Goal: Task Accomplishment & Management: Complete application form

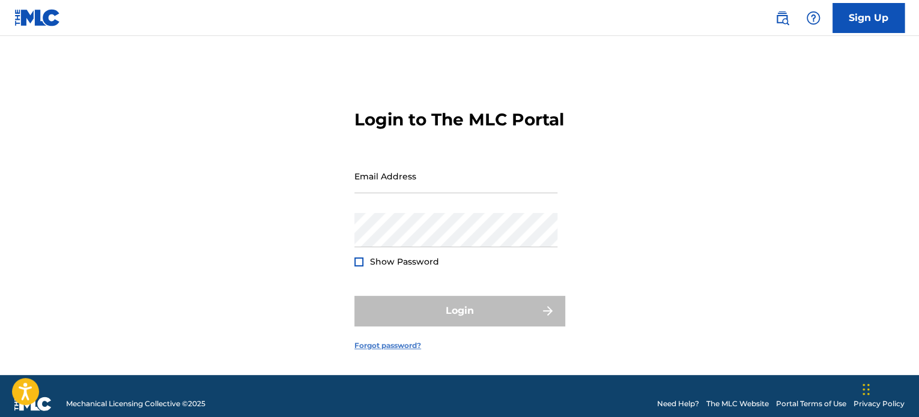
click at [374, 351] on link "Forgot password?" at bounding box center [387, 346] width 67 height 11
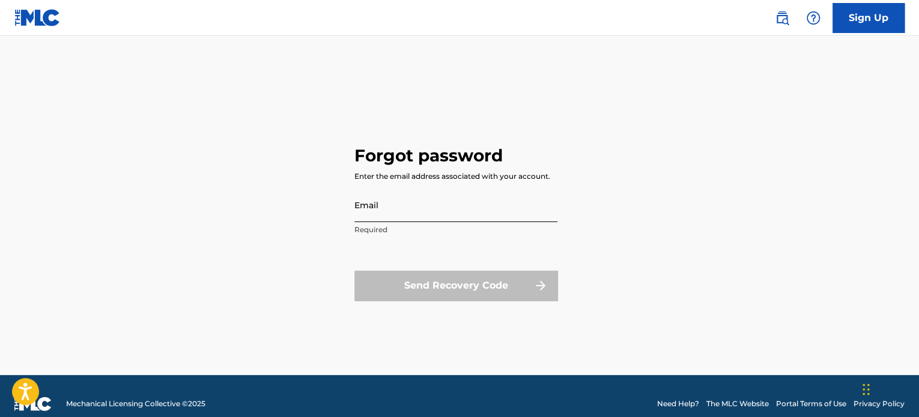
click at [420, 214] on input "Email" at bounding box center [455, 205] width 203 height 34
type input "i"
type input "ì"
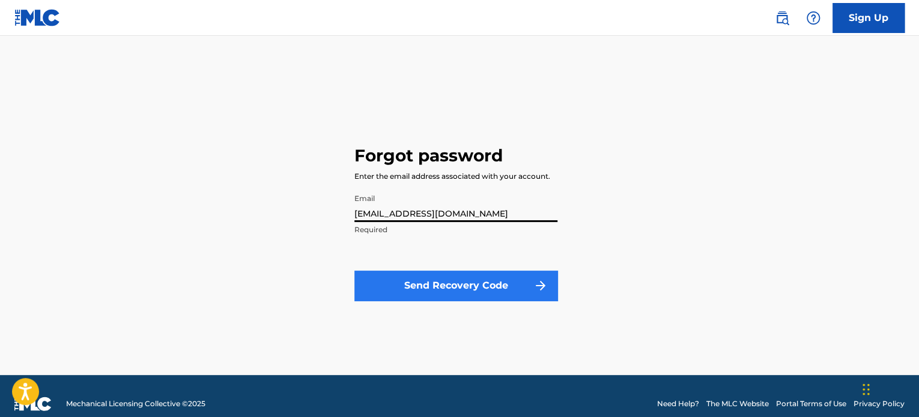
type input "[EMAIL_ADDRESS][DOMAIN_NAME]"
click at [480, 280] on button "Send Recovery Code" at bounding box center [455, 286] width 203 height 30
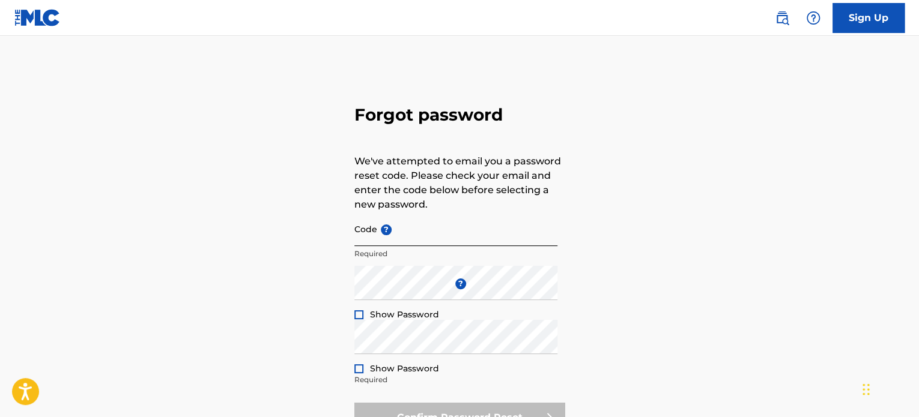
click at [420, 238] on input "Code ?" at bounding box center [455, 229] width 203 height 34
paste input "FP_06e03886ce754541bd153cf7326d"
type input "FP_06e03886ce754541bd153cf7326d"
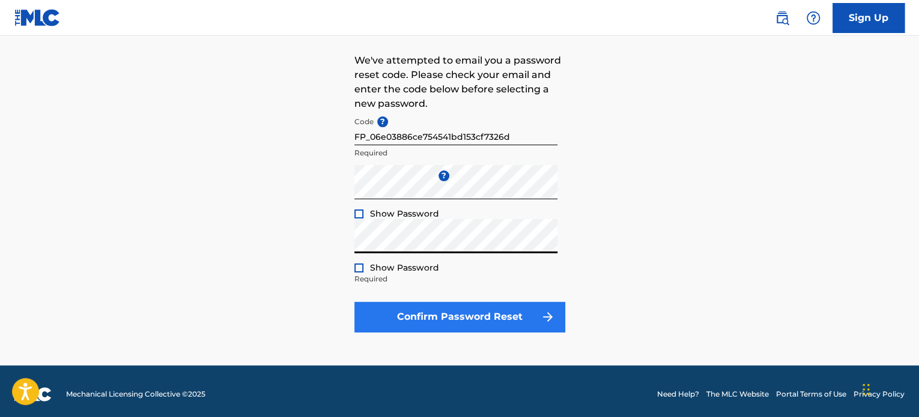
scroll to position [106, 0]
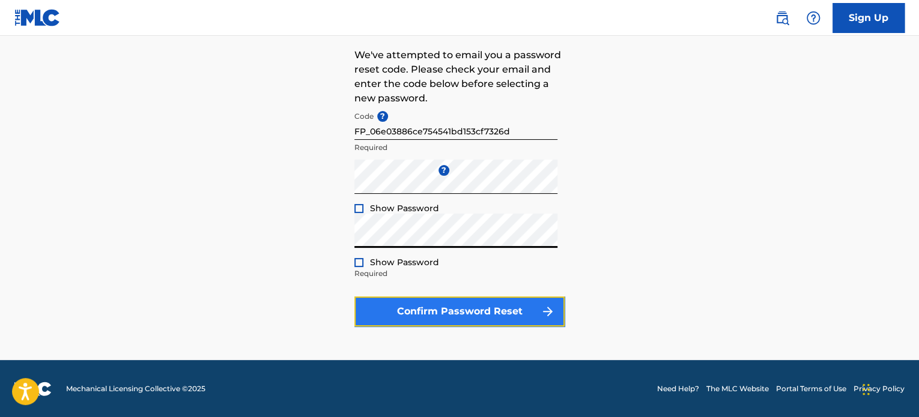
click at [411, 318] on button "Confirm Password Reset" at bounding box center [459, 312] width 210 height 30
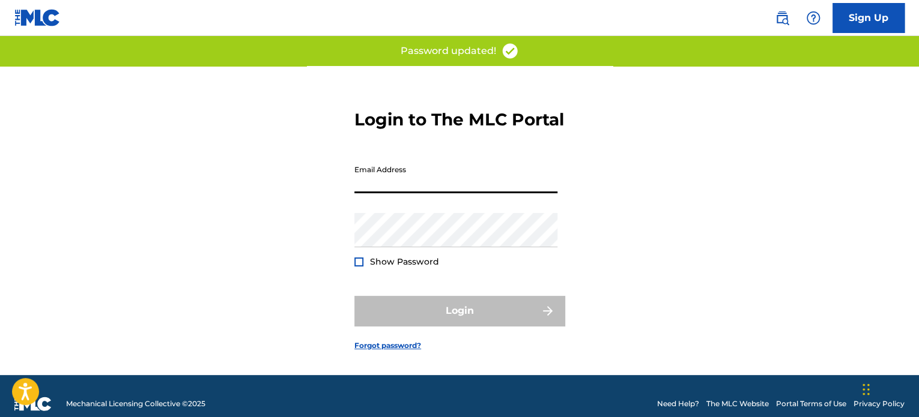
click at [402, 193] on input "Email Address" at bounding box center [455, 176] width 203 height 34
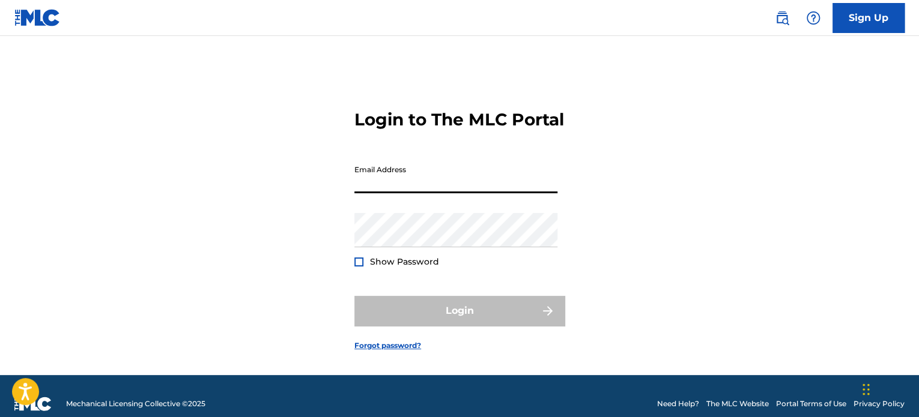
type input "[EMAIL_ADDRESS][DOMAIN_NAME]"
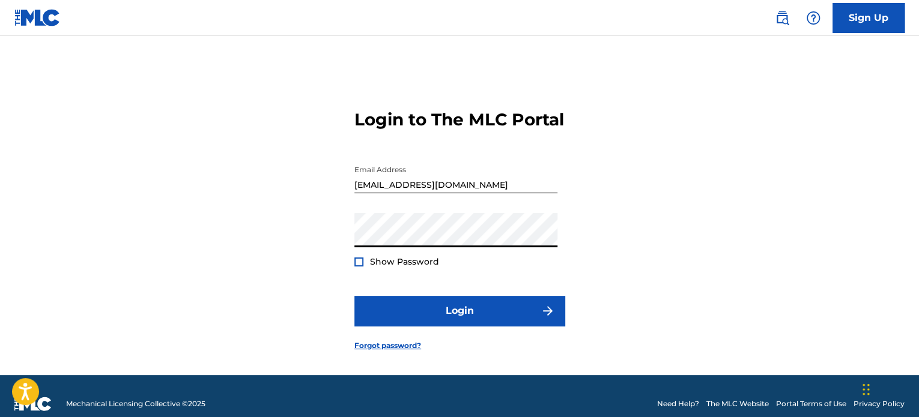
click at [412, 267] on span "Show Password" at bounding box center [404, 261] width 69 height 11
click at [360, 267] on div at bounding box center [358, 262] width 9 height 9
click at [359, 265] on img at bounding box center [359, 262] width 7 height 7
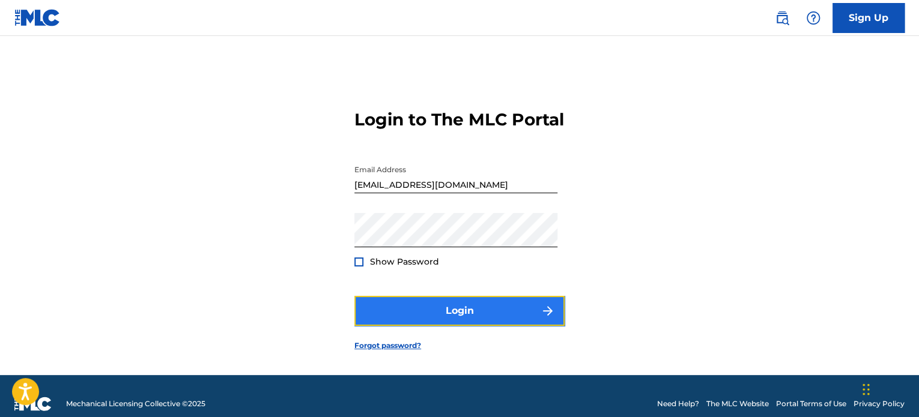
click at [391, 326] on button "Login" at bounding box center [459, 311] width 210 height 30
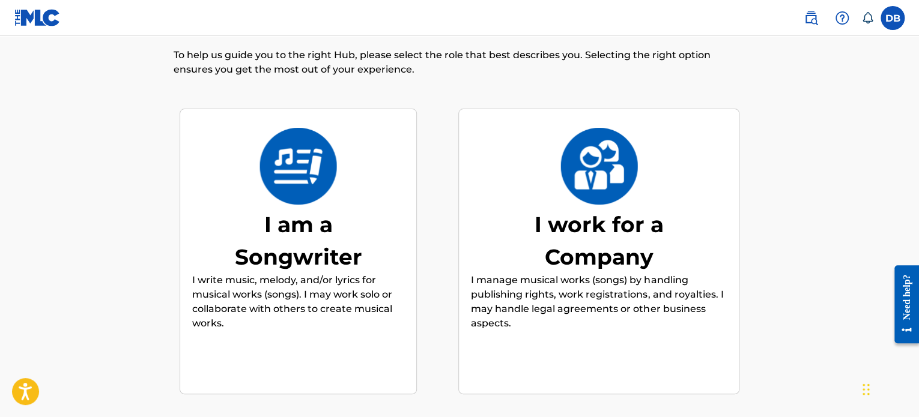
scroll to position [52, 0]
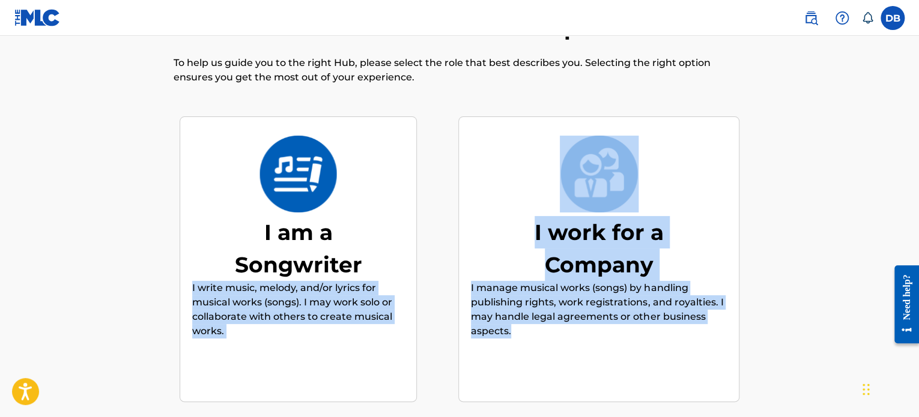
drag, startPoint x: 159, startPoint y: 282, endPoint x: 538, endPoint y: 348, distance: 385.3
click at [538, 345] on div "Welcome! Let’s Customize Your Experience To help us guide you to the right Hub,…" at bounding box center [459, 247] width 812 height 467
copy div "I write music, melody, and/or lyrics for musical works (songs). I may work solo…"
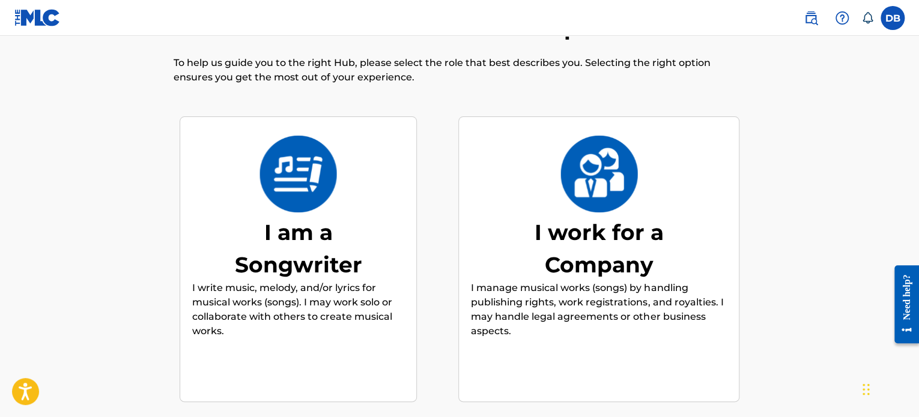
click at [46, 187] on div "Welcome! Let’s Customize Your Experience To help us guide you to the right Hub,…" at bounding box center [459, 247] width 841 height 467
click at [330, 202] on img at bounding box center [298, 174] width 79 height 77
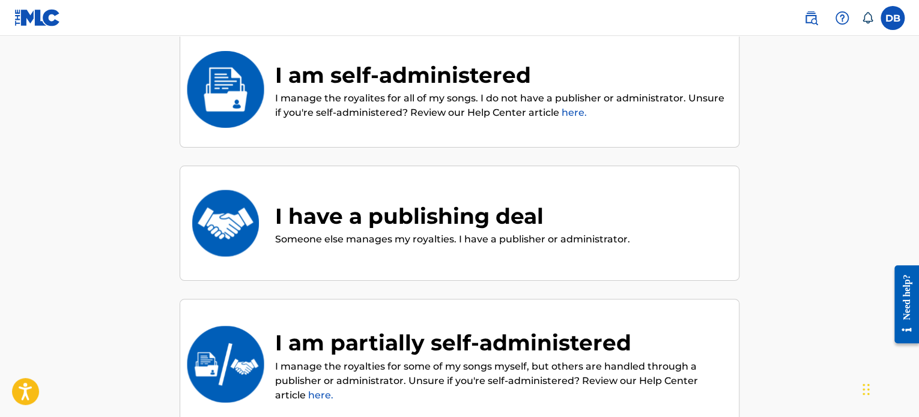
scroll to position [174, 0]
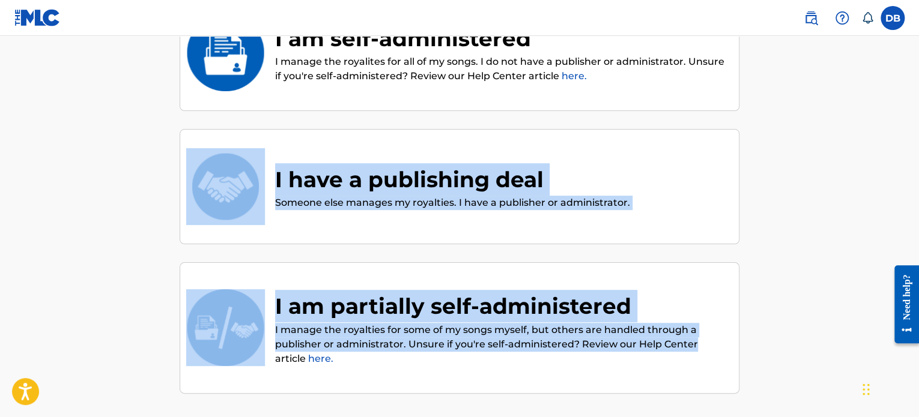
drag, startPoint x: 140, startPoint y: 175, endPoint x: 718, endPoint y: 345, distance: 602.8
click at [718, 345] on div "Welcome! Let’s Customize Your Experience To help us guide you to the right Hub,…" at bounding box center [459, 182] width 812 height 580
copy div "I have a publishing deal Someone else manages my royalties. I have a publisher …"
click at [0, 187] on main "Welcome! Let’s Customize Your Experience To help us guide you to the right Hub,…" at bounding box center [459, 167] width 919 height 610
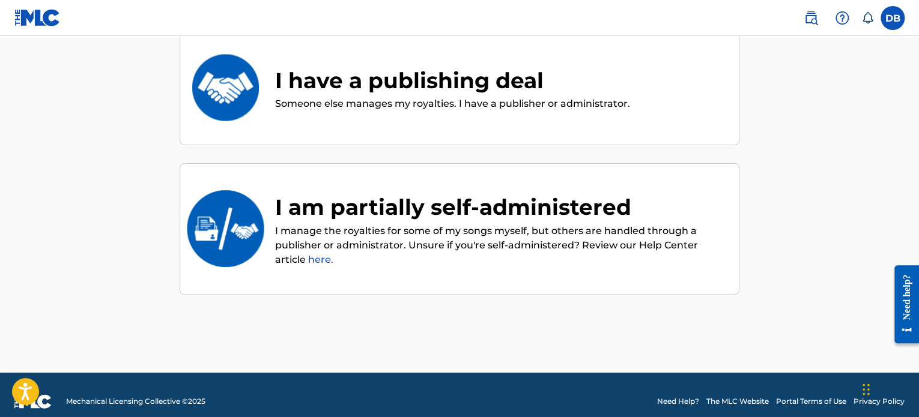
scroll to position [285, 0]
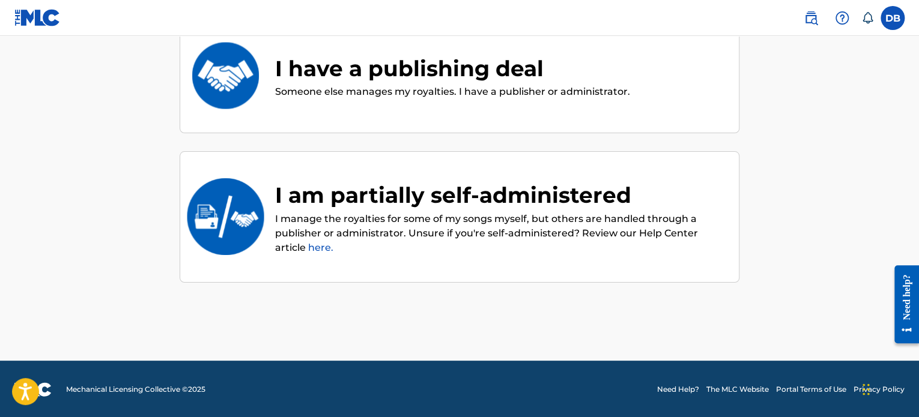
click at [318, 247] on link "here." at bounding box center [320, 247] width 25 height 11
click at [35, 130] on main "Welcome! Let’s Customize Your Experience To help us guide you to the right Hub,…" at bounding box center [459, 56] width 919 height 610
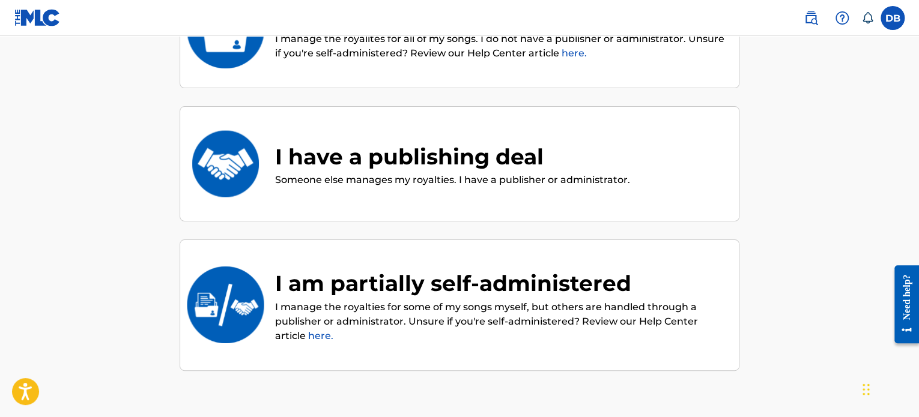
scroll to position [225, 0]
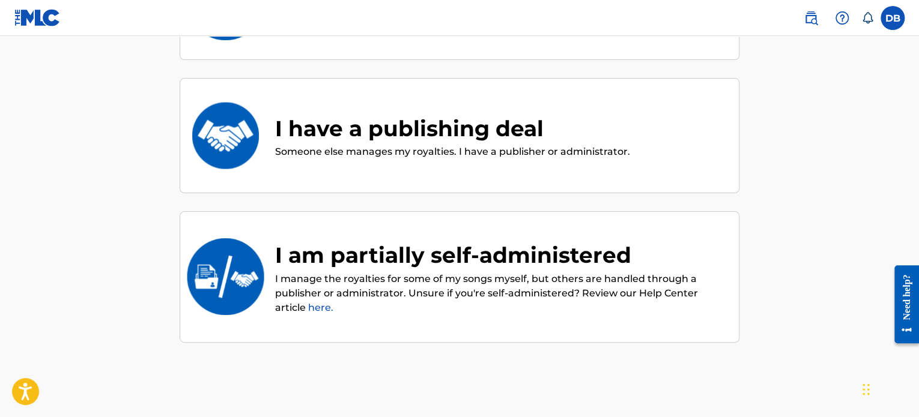
click at [458, 264] on div "I am partially self-administered" at bounding box center [501, 255] width 452 height 32
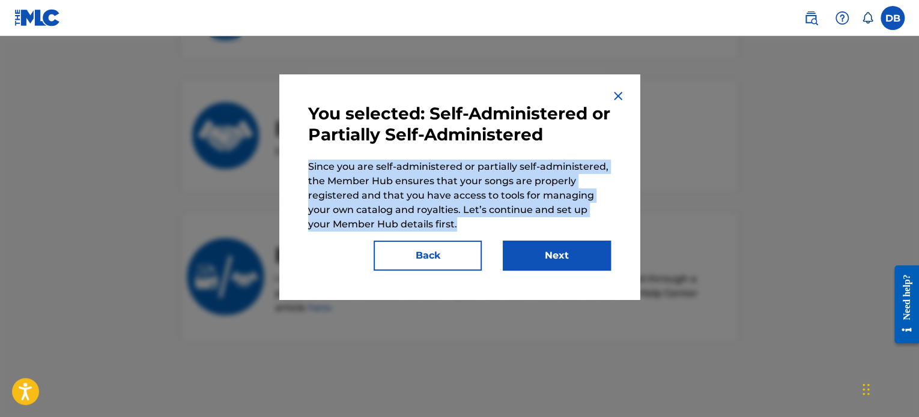
drag, startPoint x: 307, startPoint y: 162, endPoint x: 441, endPoint y: 226, distance: 147.7
click at [441, 226] on p "Since you are self-administered or partially self-administered, the Member Hub …" at bounding box center [459, 196] width 303 height 72
copy p "Since you are self-administered or partially self-administered, the Member Hub …"
click at [531, 256] on button "Next" at bounding box center [557, 256] width 108 height 30
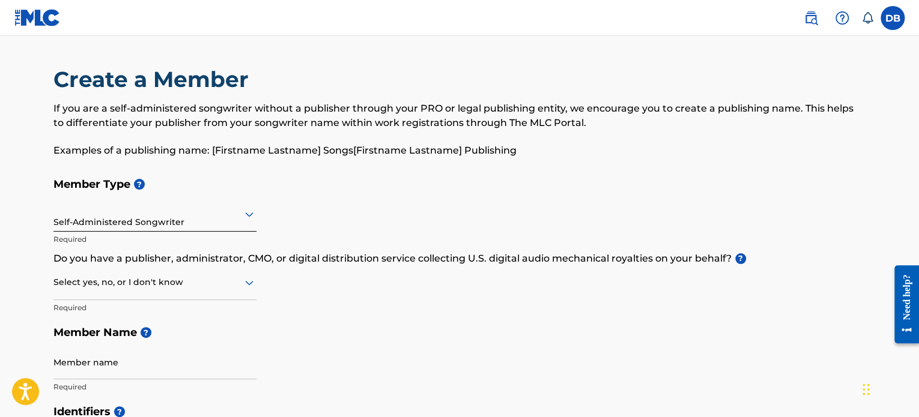
click at [184, 221] on div at bounding box center [154, 214] width 203 height 15
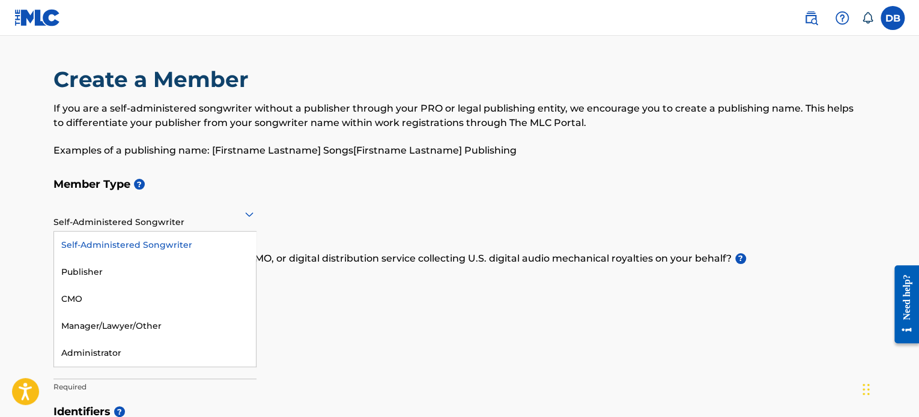
click at [170, 247] on div "Self-Administered Songwriter" at bounding box center [155, 245] width 202 height 27
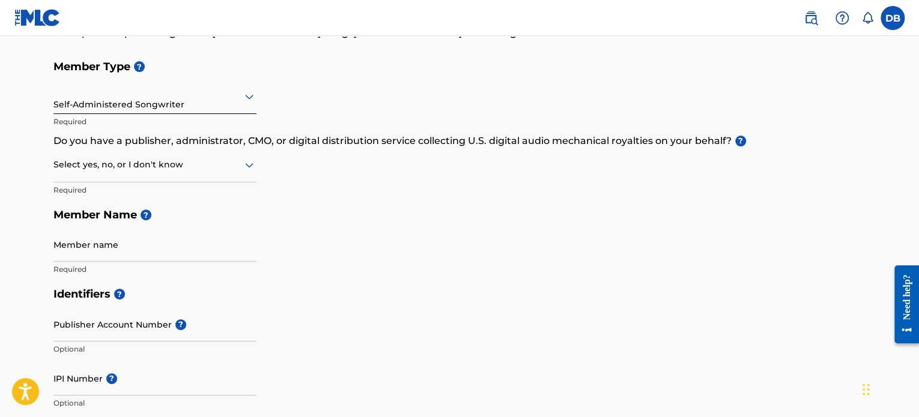
scroll to position [120, 0]
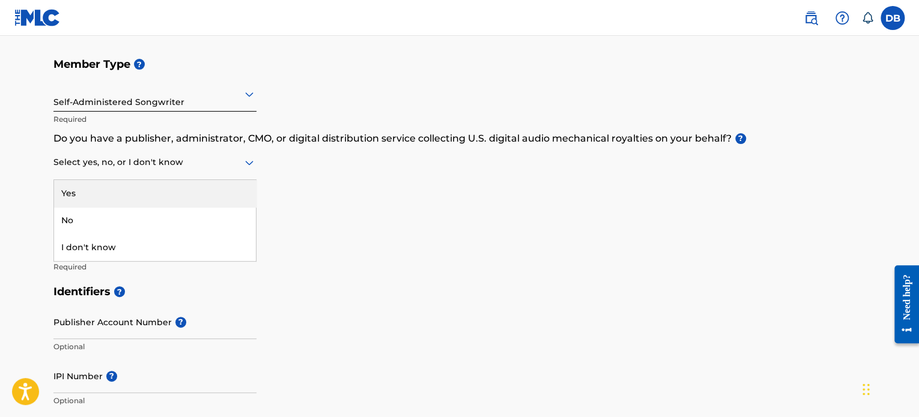
click at [222, 172] on div "Select yes, no, or I don't know" at bounding box center [154, 163] width 203 height 34
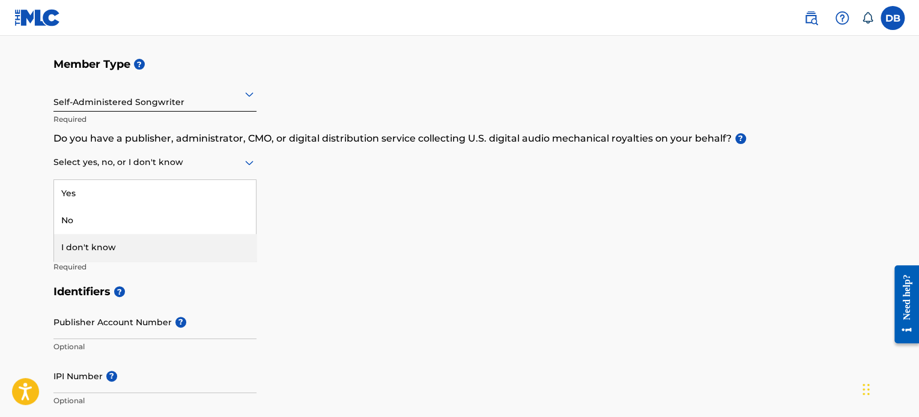
click at [141, 249] on div "I don't know" at bounding box center [155, 247] width 202 height 27
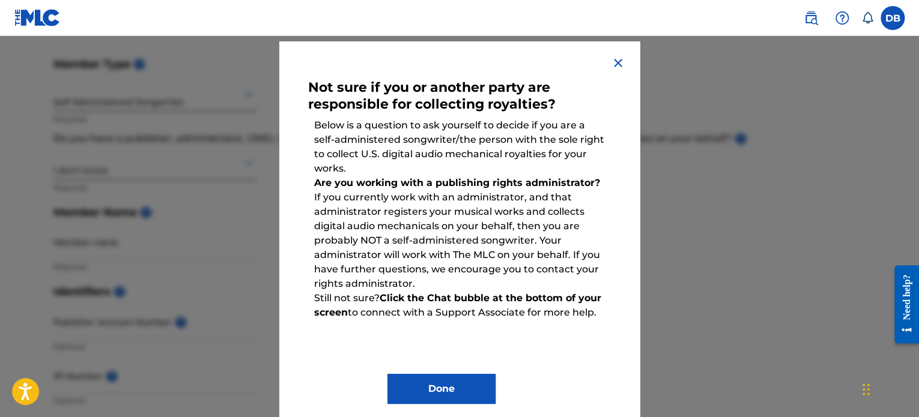
scroll to position [48, 0]
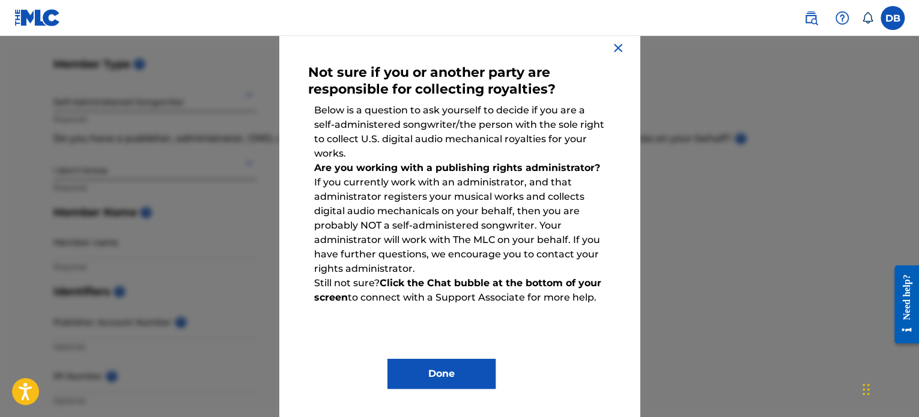
click at [614, 47] on img at bounding box center [618, 48] width 14 height 14
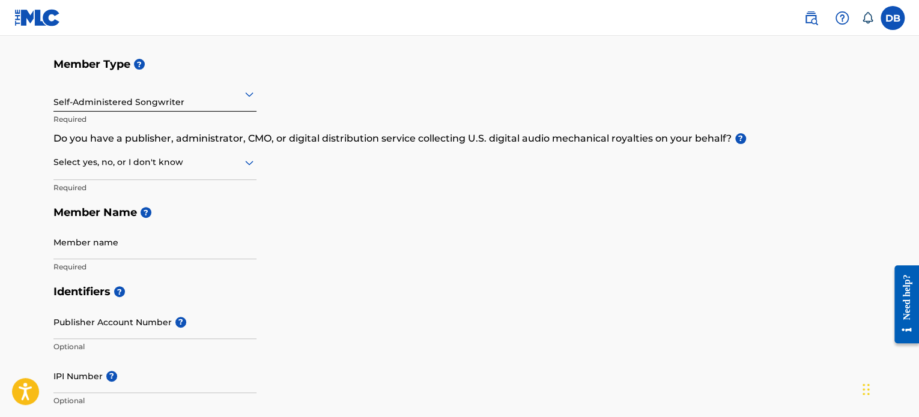
click at [189, 172] on div "Select yes, no, or I don't know" at bounding box center [154, 163] width 203 height 34
click at [119, 240] on div "I don't know" at bounding box center [155, 247] width 202 height 27
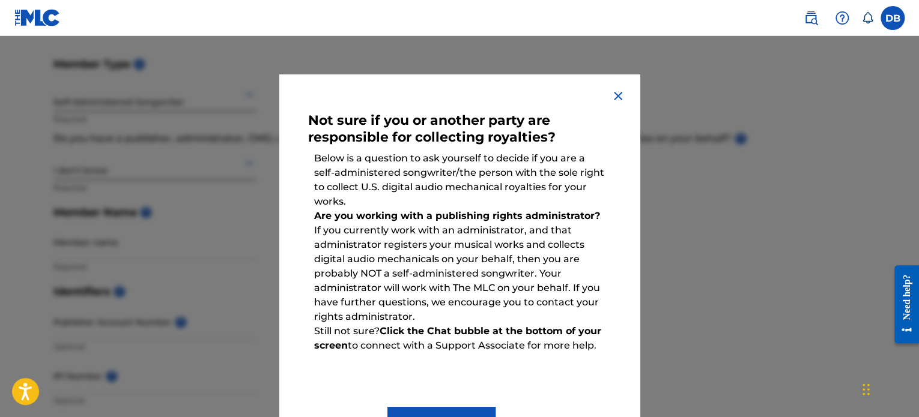
click at [617, 100] on img at bounding box center [618, 96] width 14 height 14
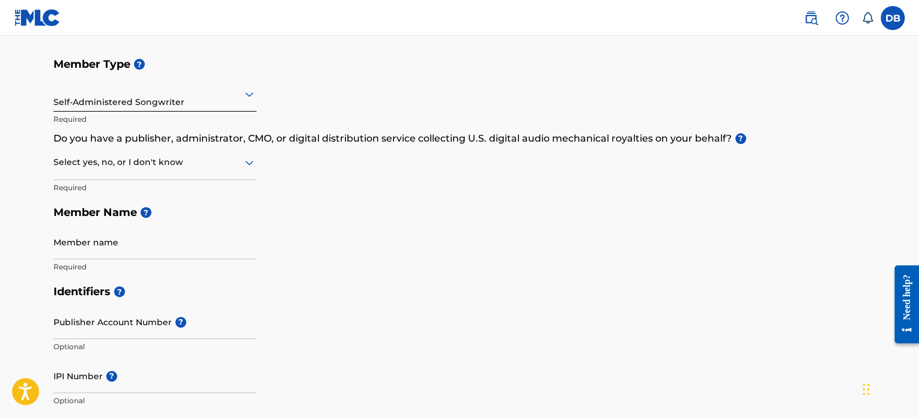
click at [221, 172] on div "Select yes, no, or I don't know" at bounding box center [154, 163] width 203 height 34
click at [129, 195] on div "Yes" at bounding box center [155, 193] width 202 height 27
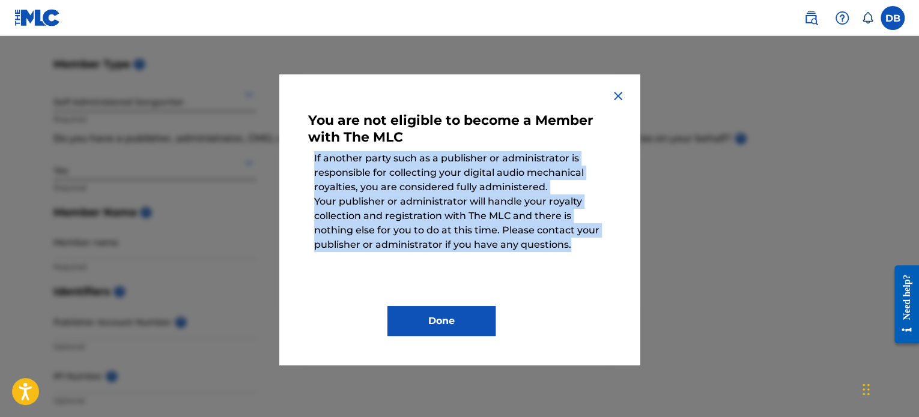
drag, startPoint x: 314, startPoint y: 160, endPoint x: 581, endPoint y: 253, distance: 283.0
click at [581, 253] on div "You are not eligible to become a Member with The MLC If another party such as a…" at bounding box center [459, 219] width 303 height 233
copy div "If another party such as a publisher or administrator is responsible for collec…"
click at [620, 94] on img at bounding box center [618, 96] width 14 height 14
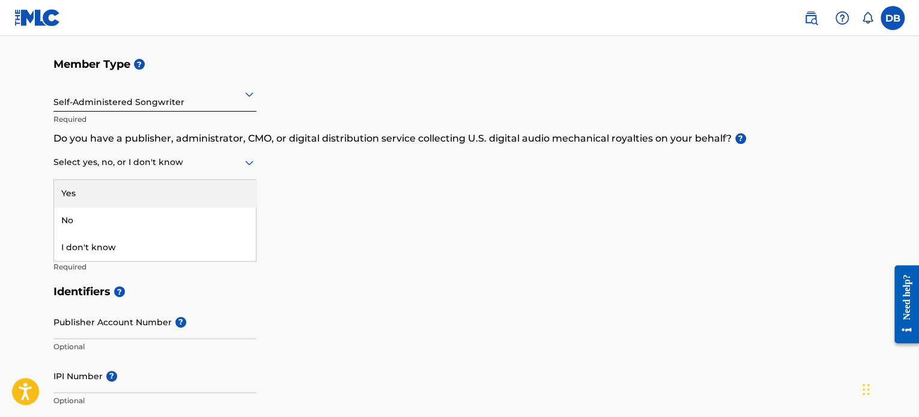
click at [136, 170] on div at bounding box center [154, 162] width 203 height 15
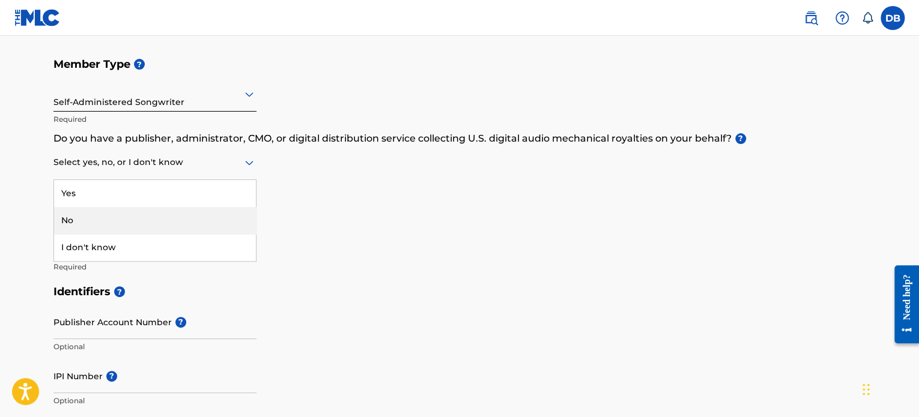
click at [92, 214] on div "No" at bounding box center [155, 220] width 202 height 27
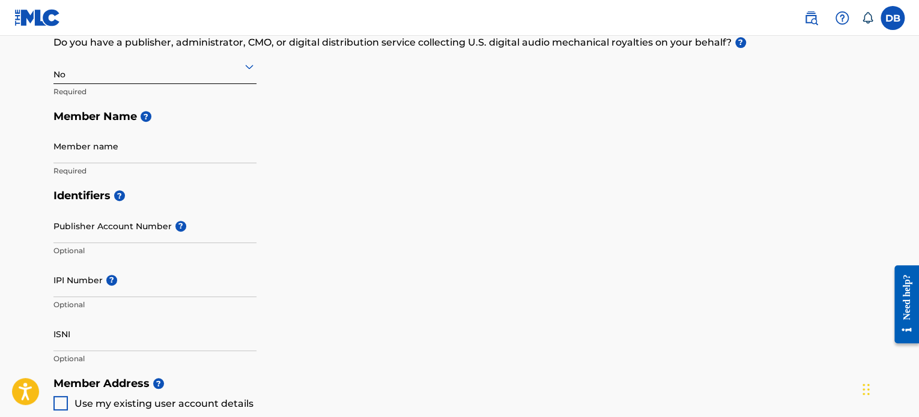
scroll to position [240, 0]
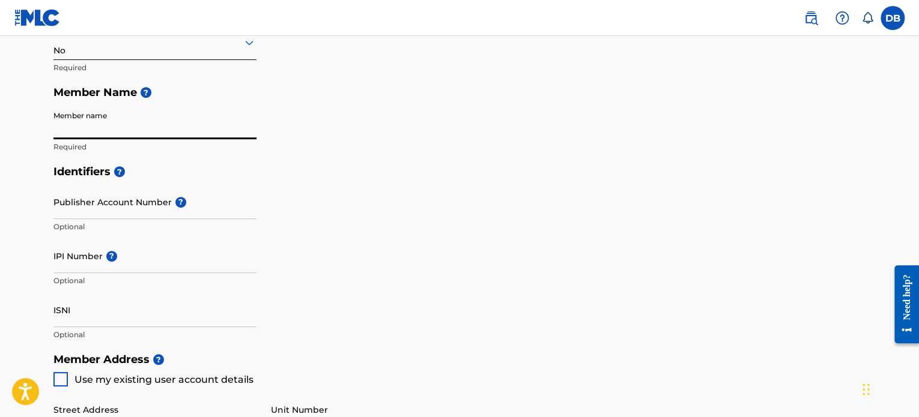
click at [152, 130] on input "Member name" at bounding box center [154, 122] width 203 height 34
click at [468, 104] on h5 "Member Name ?" at bounding box center [459, 93] width 812 height 26
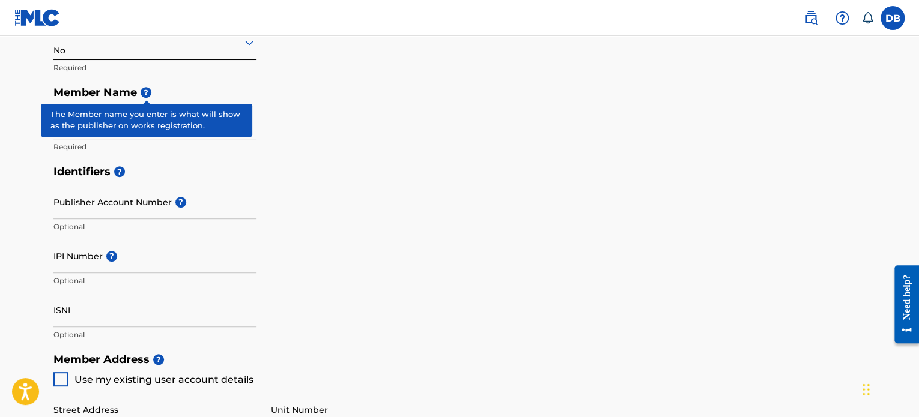
click at [150, 94] on span "?" at bounding box center [146, 92] width 11 height 11
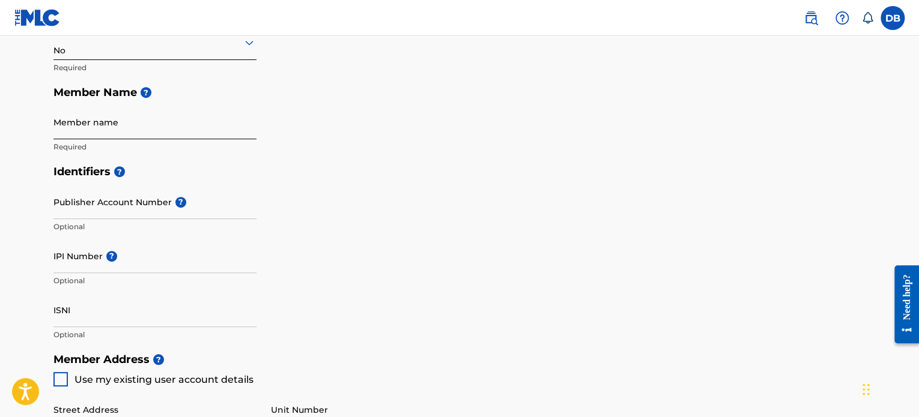
click at [130, 136] on input "Member name" at bounding box center [154, 122] width 203 height 34
click at [154, 132] on input "Bui M" at bounding box center [154, 122] width 203 height 34
paste input "UI MANH DUNG"
type input "BUI MANH DUNG"
click at [461, 122] on div "Member Type ? Self-Administered Songwriter Required Do you have a publisher, ad…" at bounding box center [459, 46] width 812 height 228
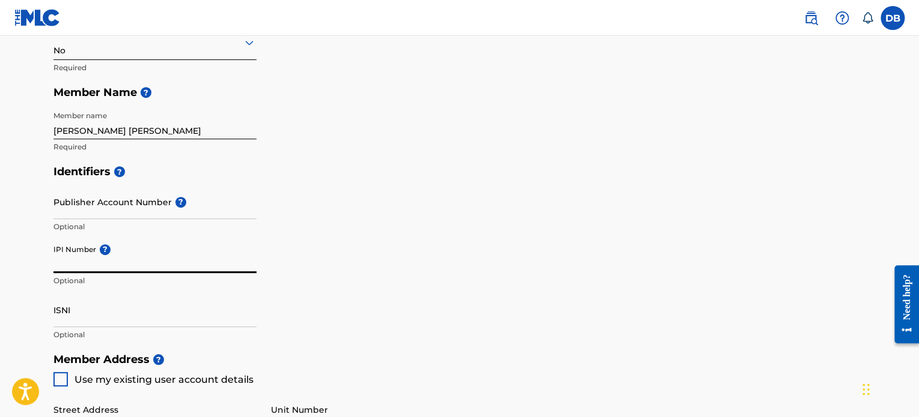
click at [142, 269] on input "IPI Number ?" at bounding box center [154, 256] width 203 height 34
paste input "1314059875"
type input "1314059875"
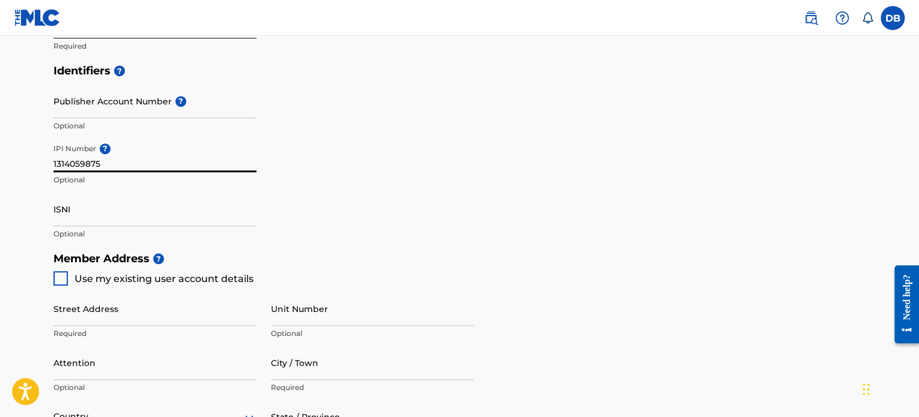
scroll to position [360, 0]
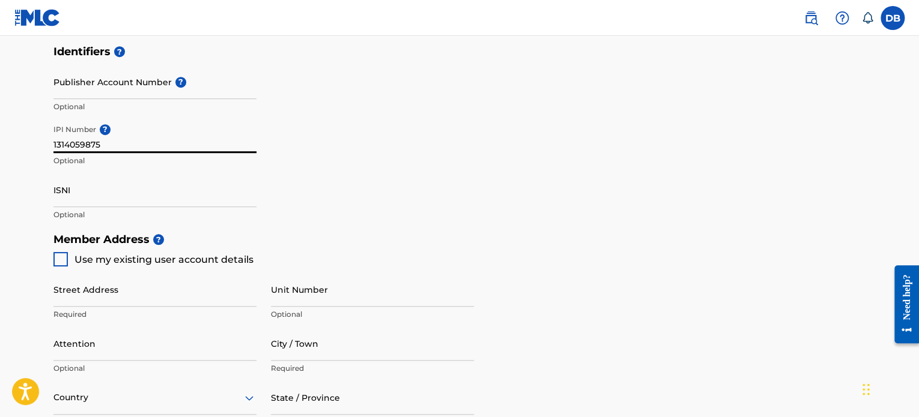
click at [56, 256] on div at bounding box center [60, 259] width 14 height 14
type input "Van Nam, Phuc Tho"
type input "Ha Noi"
type input "10000"
type input "326753535"
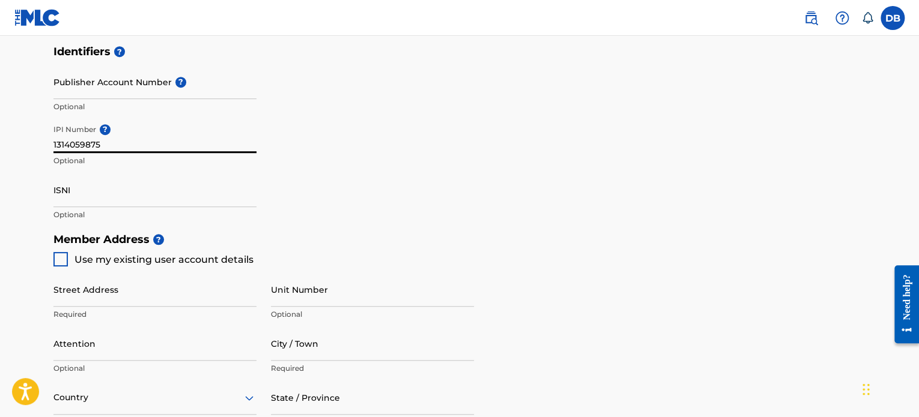
type input "[EMAIL_ADDRESS][DOMAIN_NAME]"
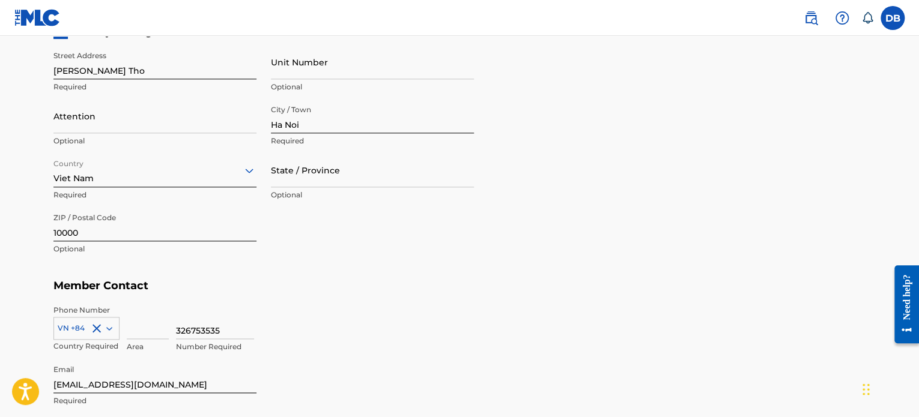
scroll to position [661, 0]
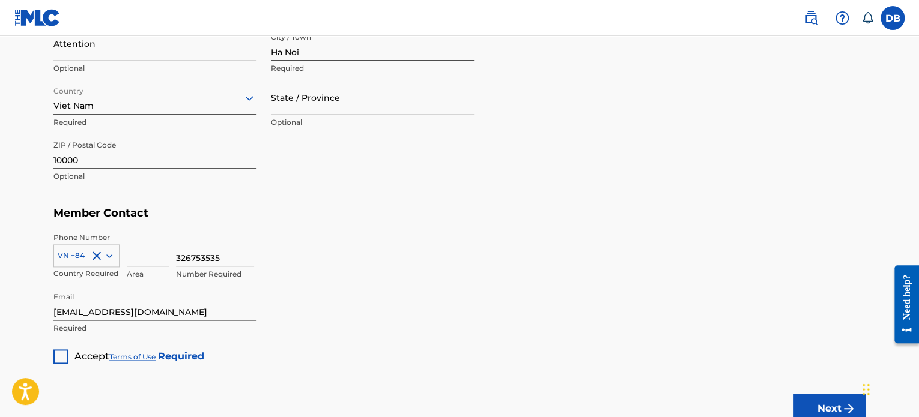
click at [58, 356] on div at bounding box center [60, 357] width 14 height 14
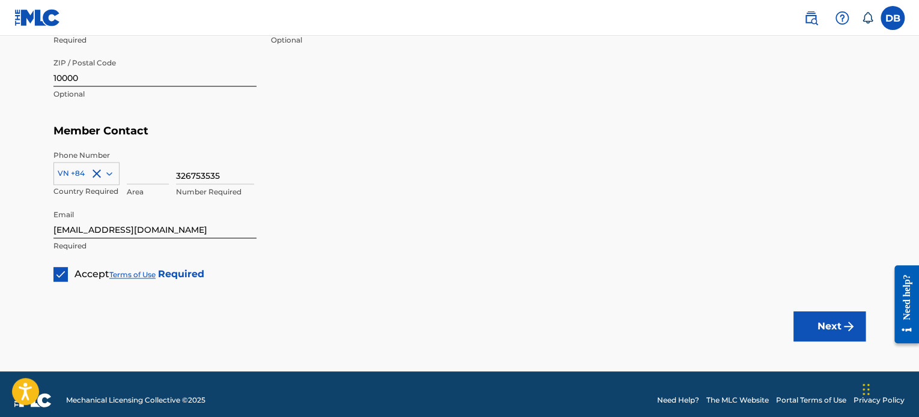
scroll to position [754, 0]
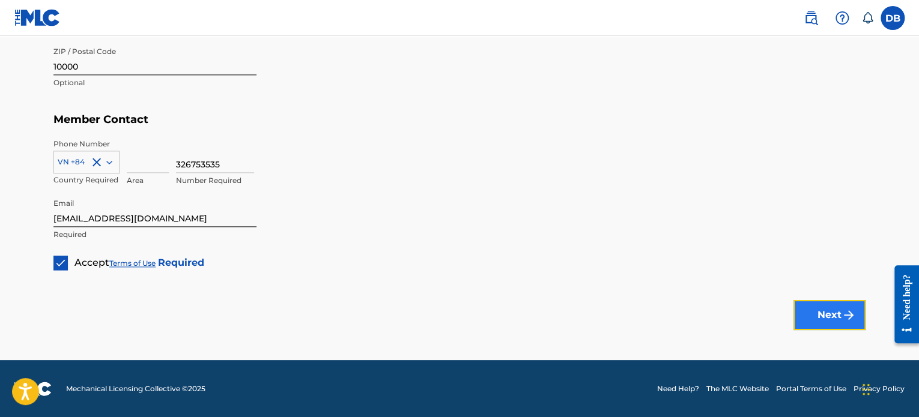
click at [841, 306] on button "Next" at bounding box center [829, 315] width 72 height 30
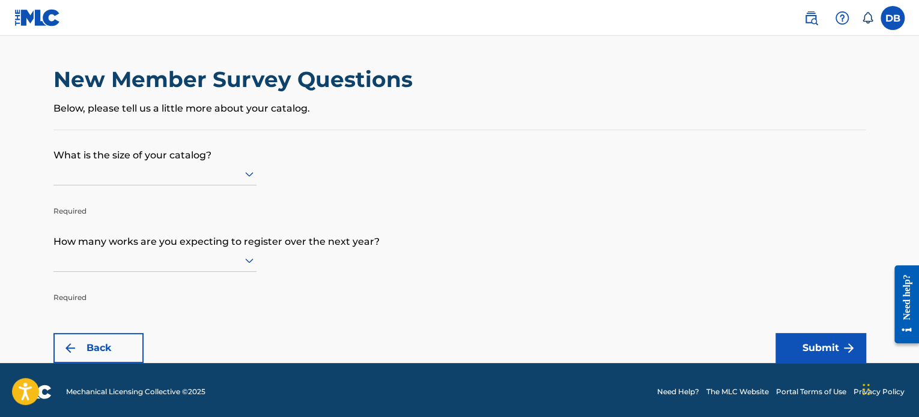
click at [202, 122] on div "New Member Survey Questions Below, please tell us a little more about your cata…" at bounding box center [459, 98] width 812 height 64
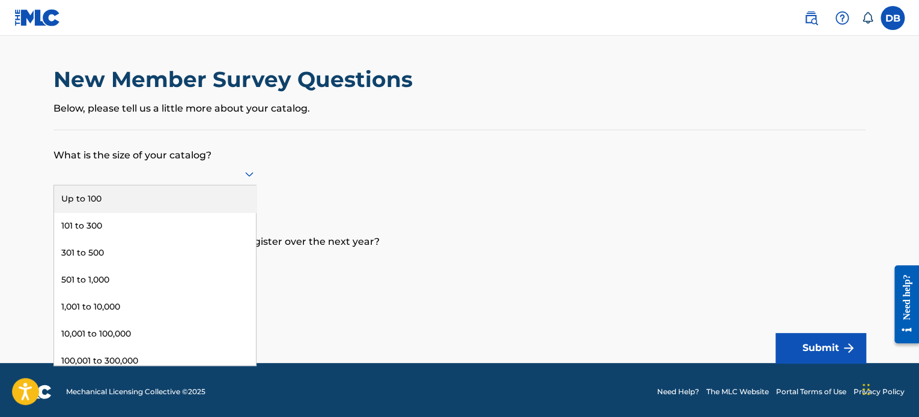
click at [163, 174] on div at bounding box center [154, 173] width 203 height 15
click at [128, 201] on div "Up to 100" at bounding box center [155, 199] width 202 height 27
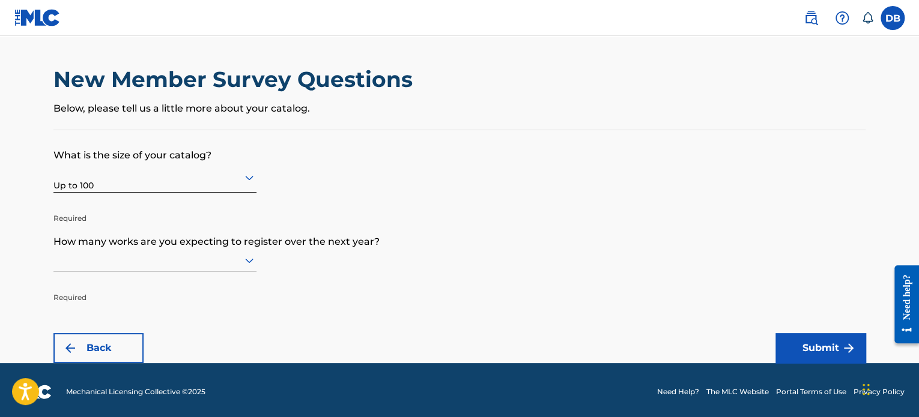
scroll to position [3, 0]
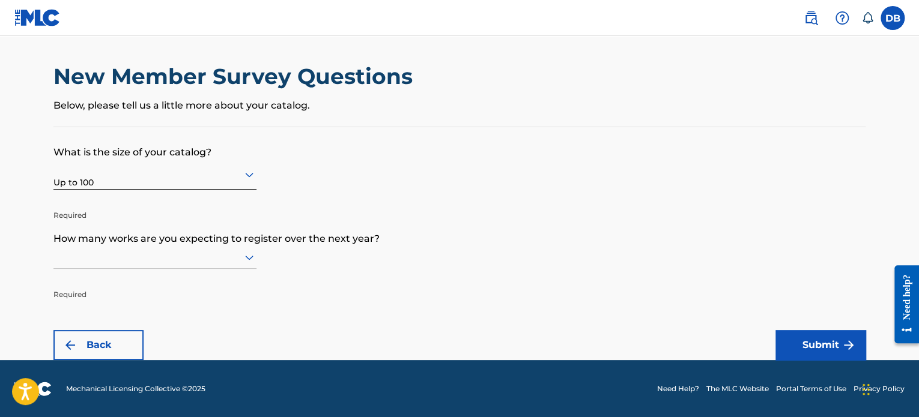
click at [219, 262] on div at bounding box center [154, 257] width 203 height 15
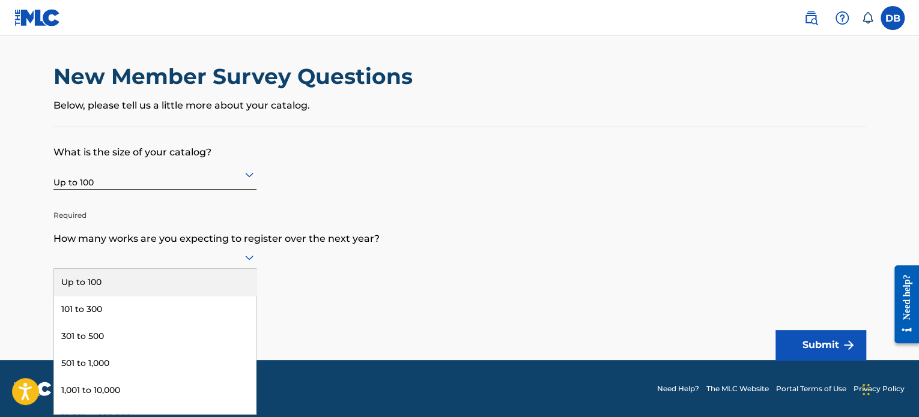
click at [211, 277] on div "Up to 100" at bounding box center [155, 282] width 202 height 27
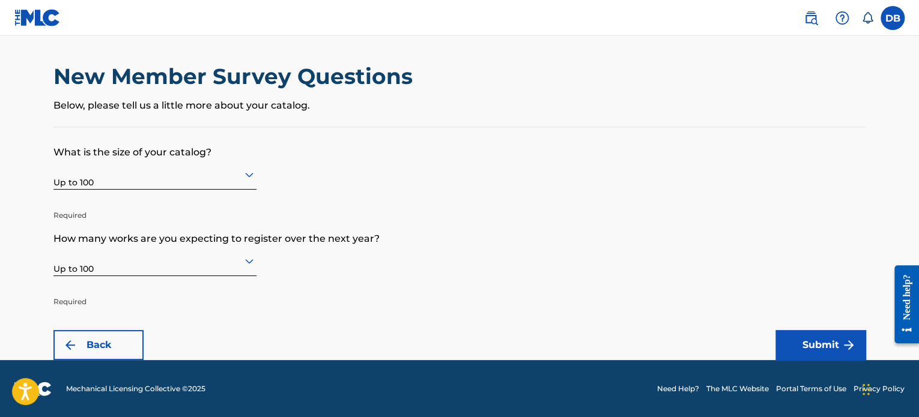
click at [535, 229] on p "How many works are you expecting to register over the next year?" at bounding box center [459, 230] width 812 height 32
drag, startPoint x: 834, startPoint y: 349, endPoint x: 428, endPoint y: 282, distance: 411.4
click at [456, 285] on form "What is the size of your catalog? Up to 100 Required How many works are you exp…" at bounding box center [459, 243] width 812 height 233
click at [223, 267] on div at bounding box center [154, 260] width 203 height 15
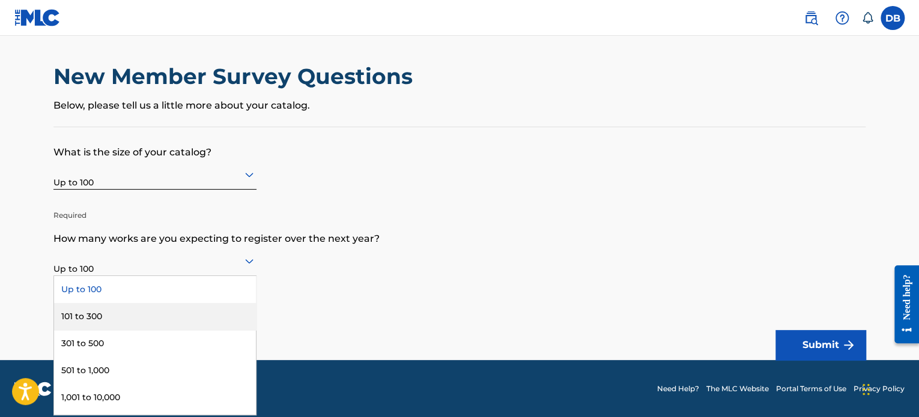
click at [136, 312] on div "101 to 300" at bounding box center [155, 316] width 202 height 27
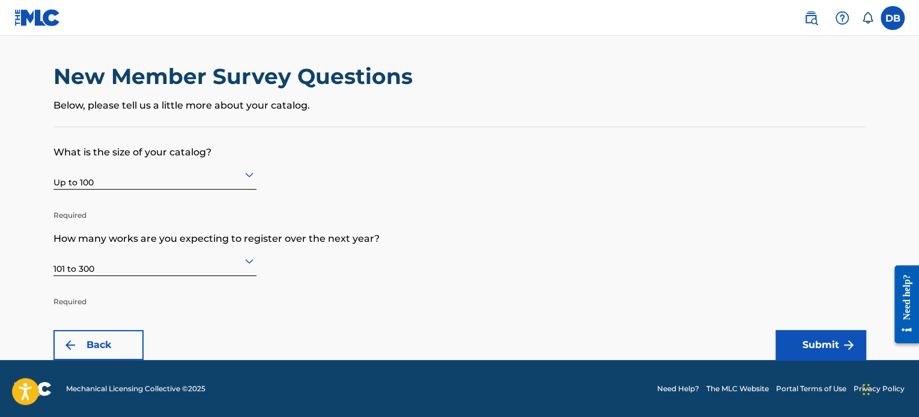
click at [565, 285] on form "What is the size of your catalog? Up to 100 Required How many works are you exp…" at bounding box center [459, 243] width 812 height 233
click at [815, 342] on button "Submit" at bounding box center [820, 345] width 90 height 30
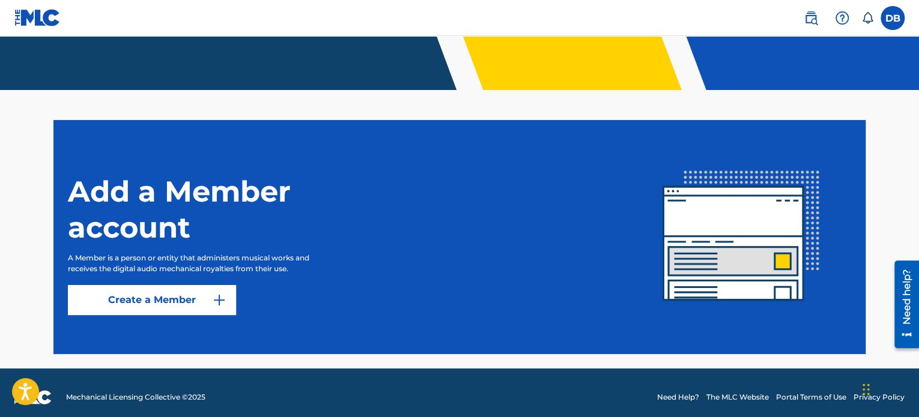
scroll to position [249, 0]
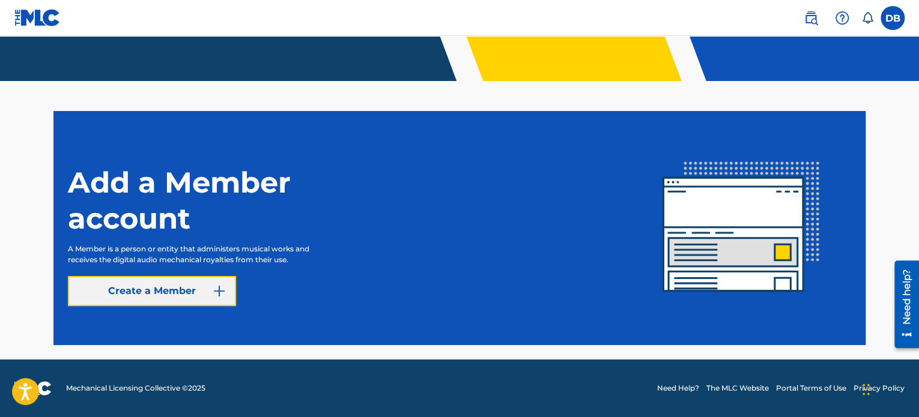
click at [190, 297] on button "Create a Member" at bounding box center [152, 291] width 168 height 30
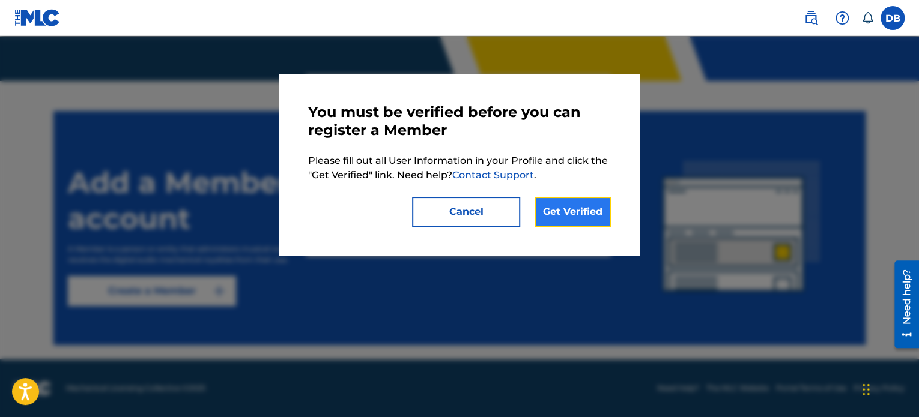
click at [557, 217] on link "Get Verified" at bounding box center [572, 212] width 76 height 30
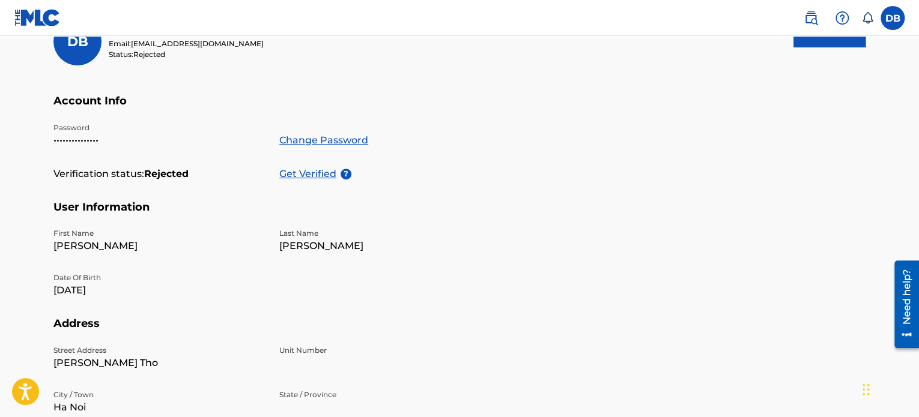
scroll to position [90, 0]
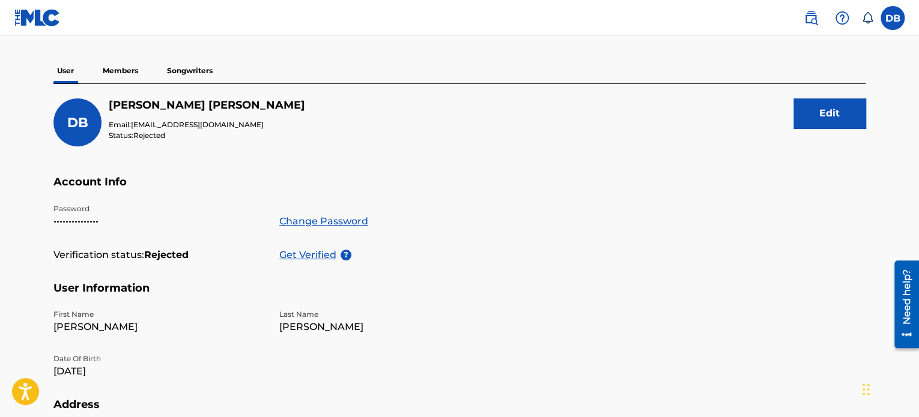
click at [127, 74] on p "Members" at bounding box center [120, 70] width 43 height 25
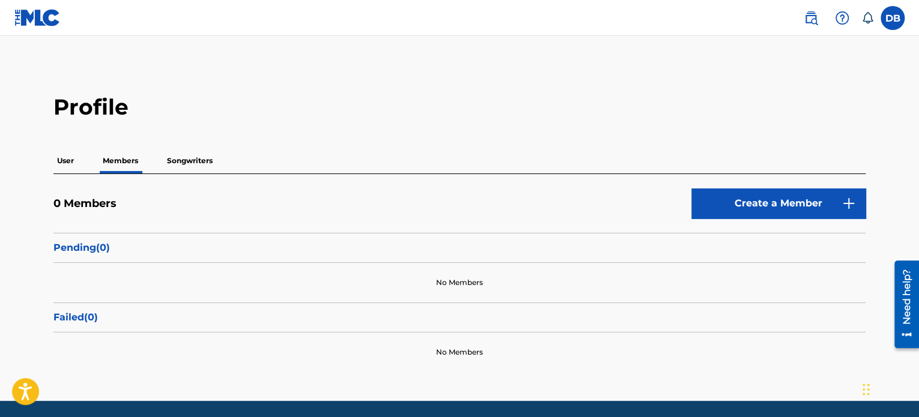
click at [199, 160] on p "Songwriters" at bounding box center [189, 160] width 53 height 25
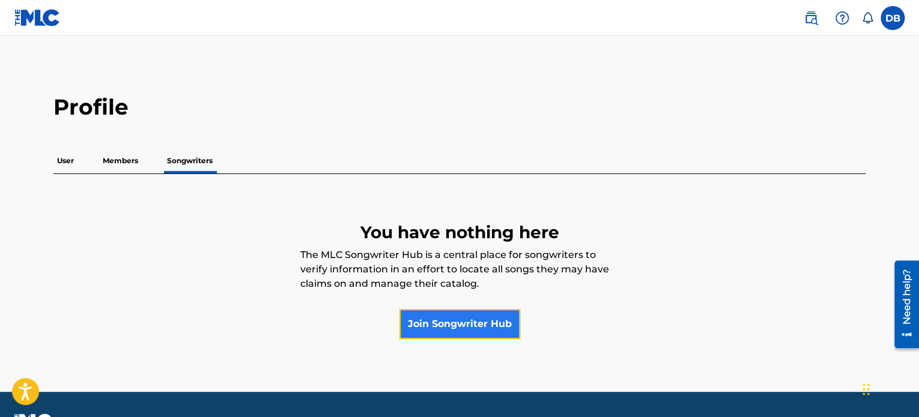
click at [443, 324] on link "Join Songwriter Hub" at bounding box center [459, 324] width 121 height 30
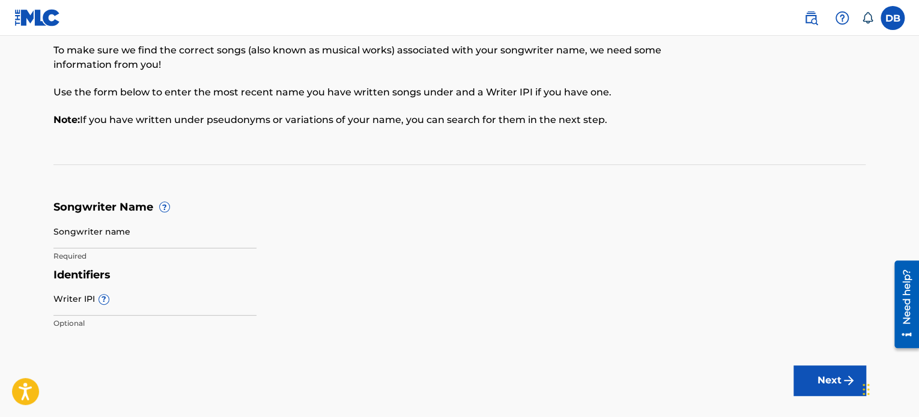
scroll to position [124, 0]
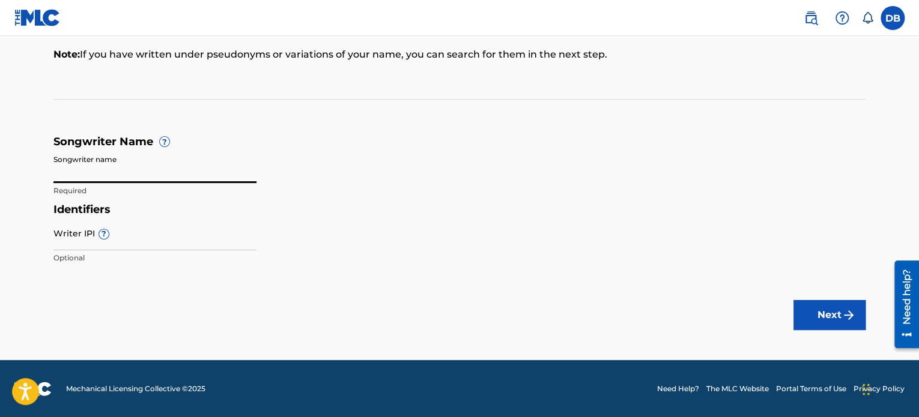
click at [148, 175] on input "Songwriter name" at bounding box center [154, 166] width 203 height 34
type input "BUI MANH DUNG"
click at [113, 244] on input "Writer IPI ?" at bounding box center [154, 233] width 203 height 34
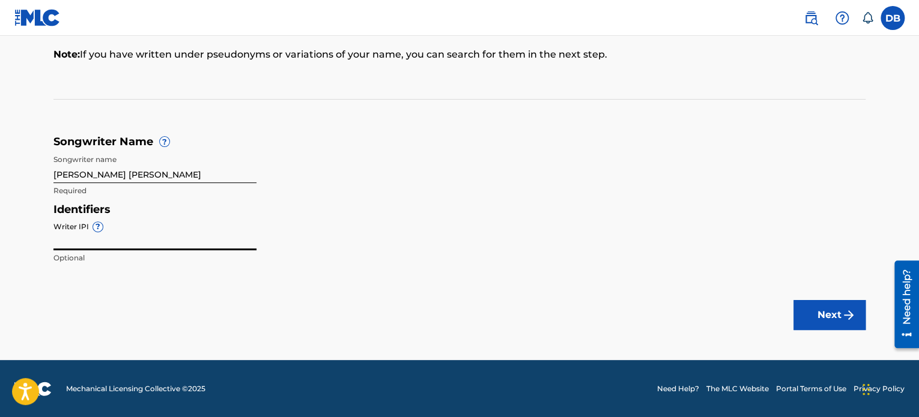
paste input "1314059875"
type input "1314059875"
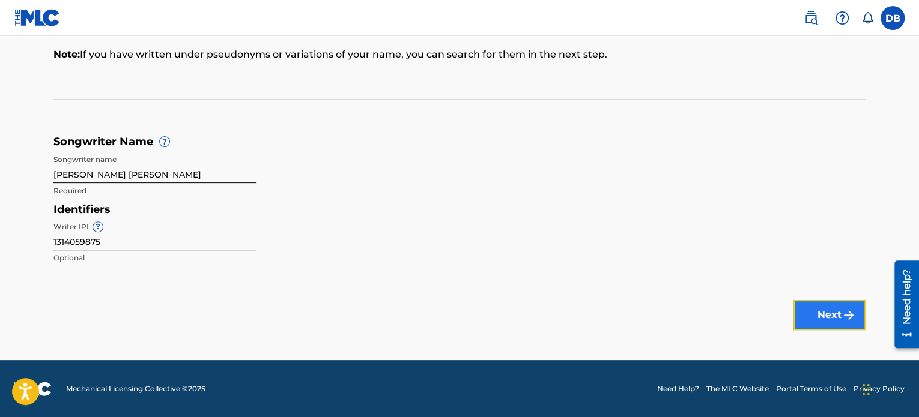
click at [810, 316] on button "Next" at bounding box center [829, 315] width 72 height 30
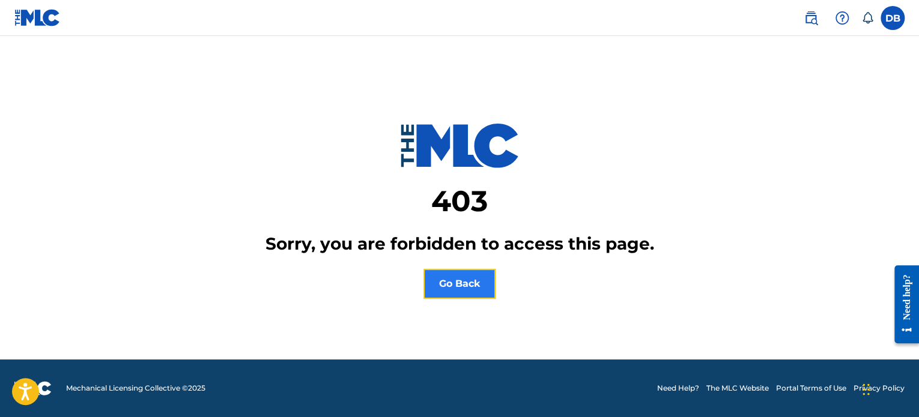
click at [477, 282] on button "Go Back" at bounding box center [459, 284] width 72 height 30
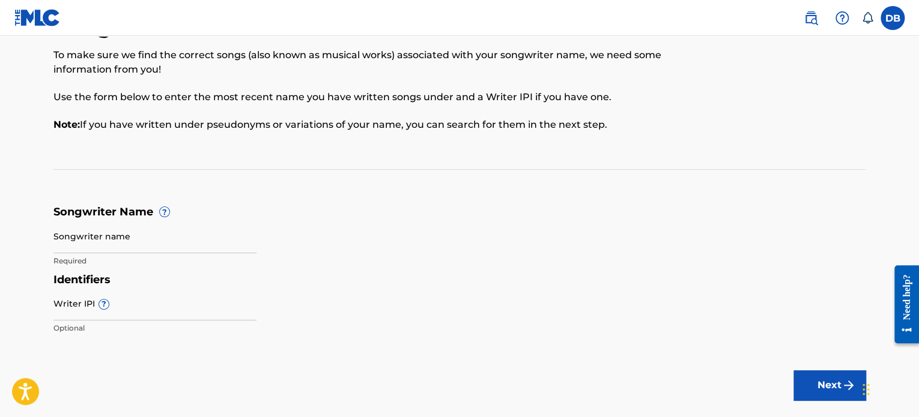
scroll to position [124, 0]
